Goal: Task Accomplishment & Management: Use online tool/utility

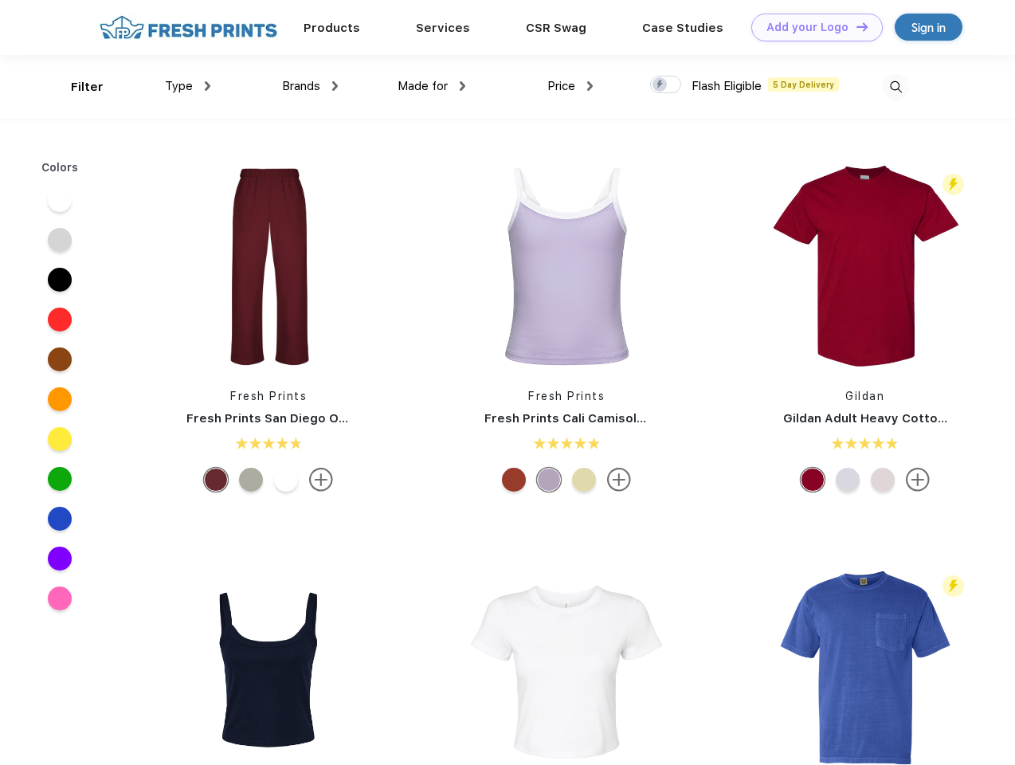
scroll to position [1, 0]
click at [811, 27] on link "Add your Logo Design Tool" at bounding box center [816, 28] width 131 height 28
click at [0, 0] on div "Design Tool" at bounding box center [0, 0] width 0 height 0
click at [855, 26] on link "Add your Logo Design Tool" at bounding box center [816, 28] width 131 height 28
click at [76, 87] on div "Filter" at bounding box center [87, 87] width 33 height 18
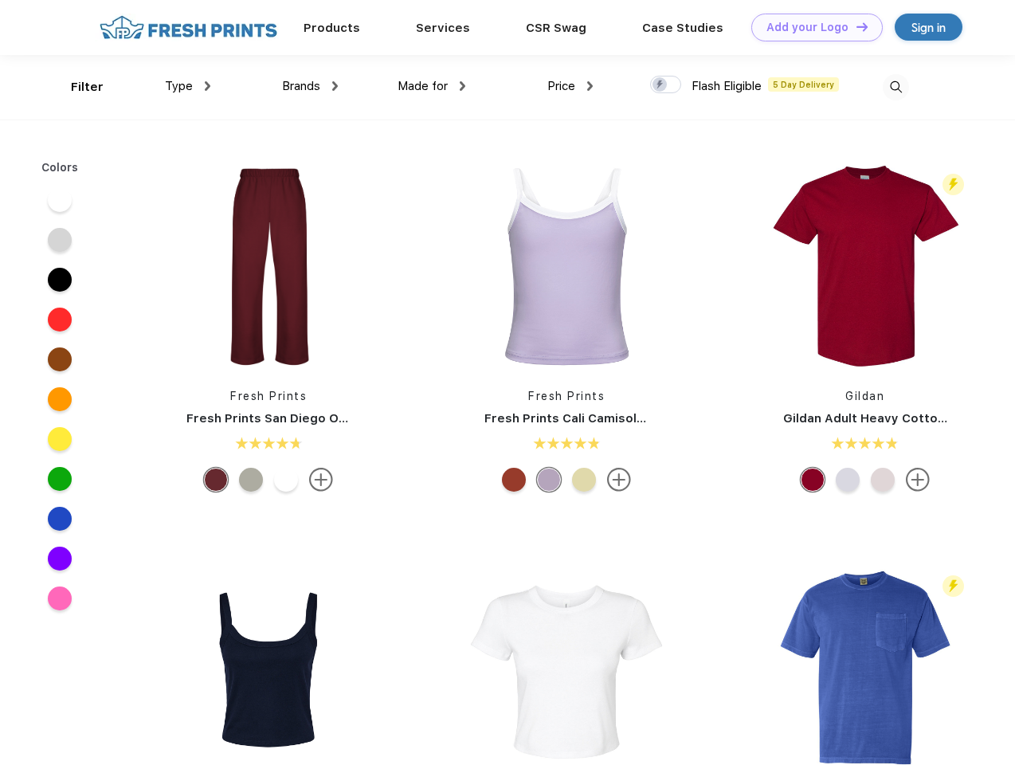
click at [188, 86] on span "Type" at bounding box center [179, 86] width 28 height 14
click at [310, 86] on span "Brands" at bounding box center [301, 86] width 38 height 14
click at [432, 86] on span "Made for" at bounding box center [423, 86] width 50 height 14
click at [570, 86] on span "Price" at bounding box center [561, 86] width 28 height 14
click at [666, 85] on div at bounding box center [665, 85] width 31 height 18
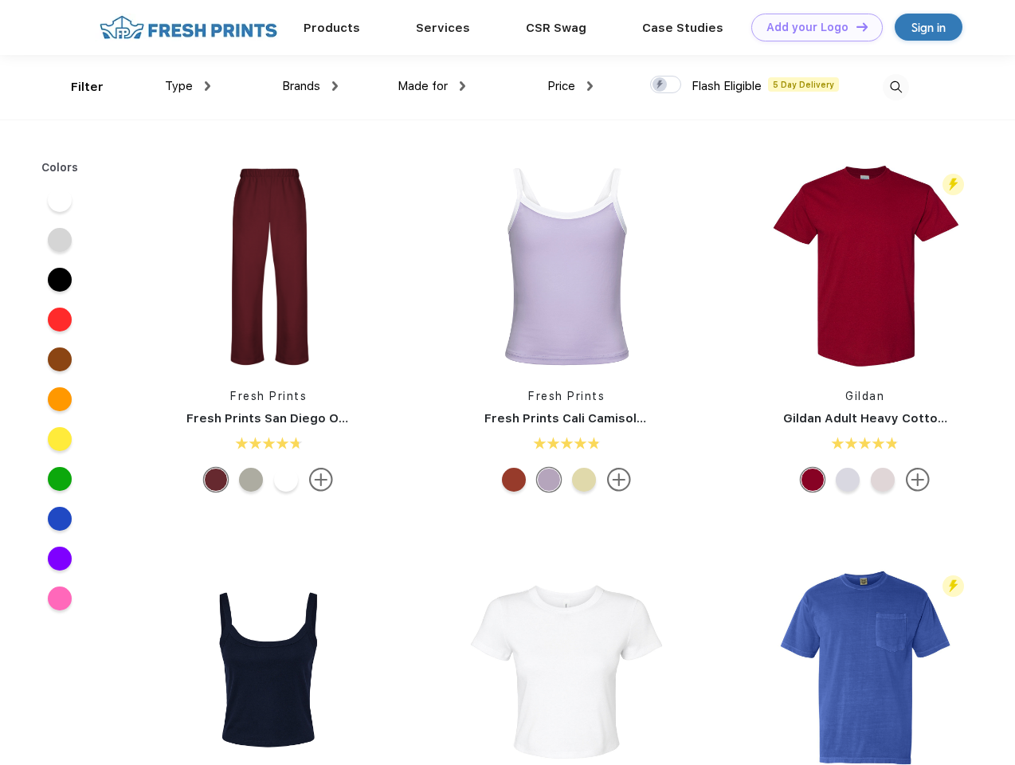
click at [660, 85] on input "checkbox" at bounding box center [655, 80] width 10 height 10
click at [895, 87] on img at bounding box center [896, 87] width 26 height 26
